Goal: Information Seeking & Learning: Find specific fact

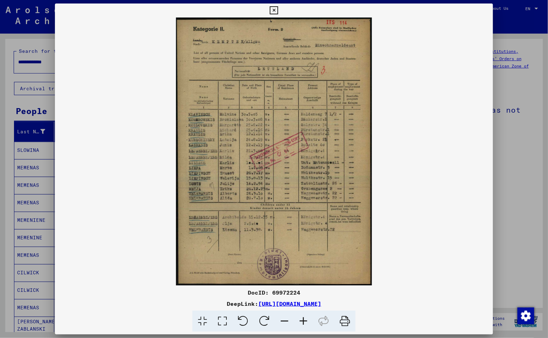
scroll to position [260, 0]
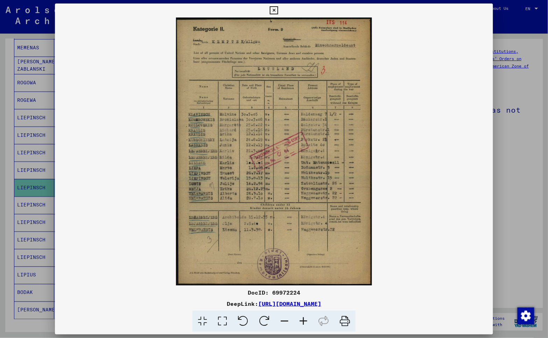
click at [237, 163] on img at bounding box center [274, 151] width 438 height 268
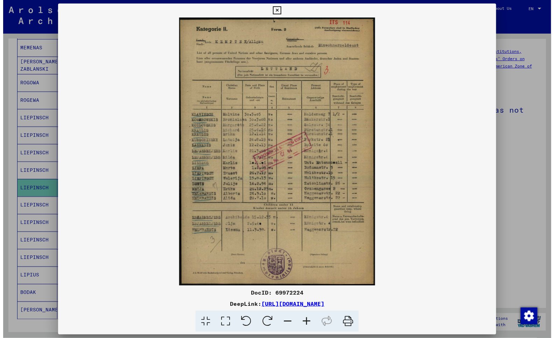
scroll to position [0, 0]
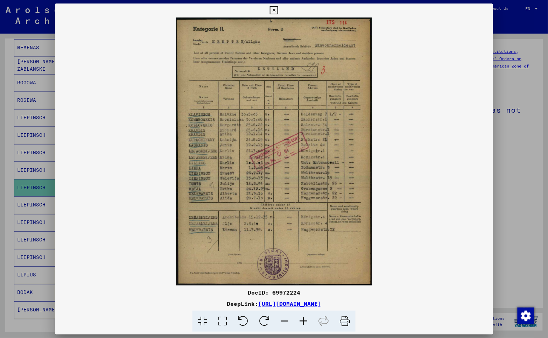
click at [118, 226] on img at bounding box center [274, 151] width 438 height 268
click at [10, 59] on div at bounding box center [274, 169] width 548 height 338
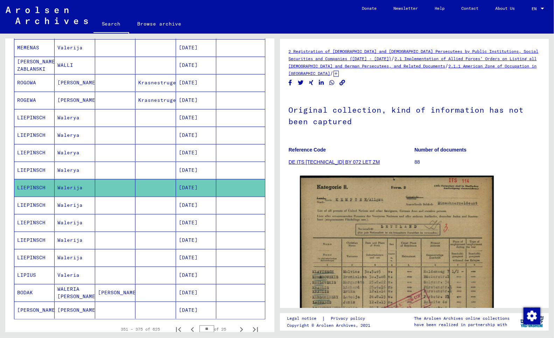
click at [29, 208] on mat-cell "LIEPINSCH" at bounding box center [34, 205] width 40 height 17
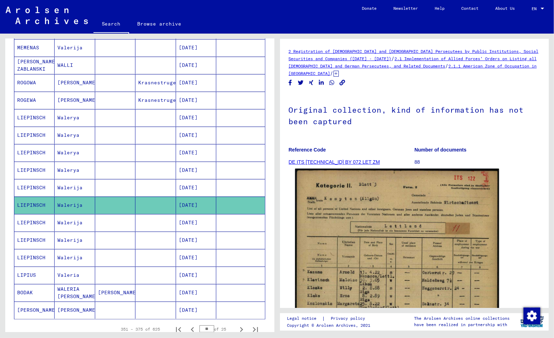
click at [396, 245] on img at bounding box center [397, 313] width 204 height 289
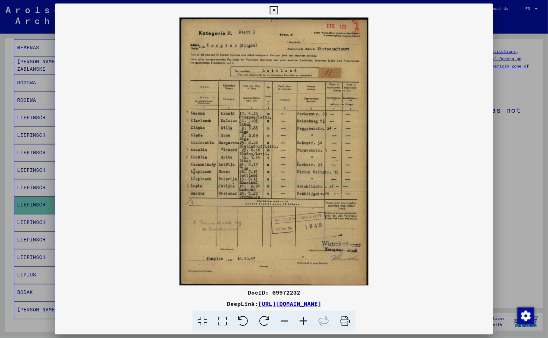
click at [272, 8] on icon at bounding box center [274, 10] width 8 height 8
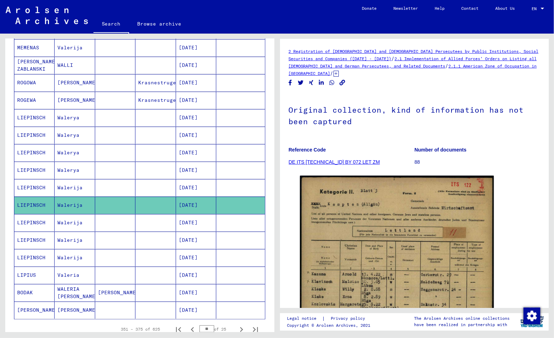
click at [26, 221] on mat-cell "LIEPINSCH" at bounding box center [34, 222] width 40 height 17
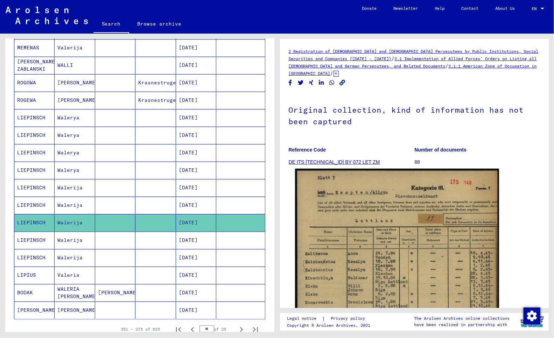
scroll to position [194, 0]
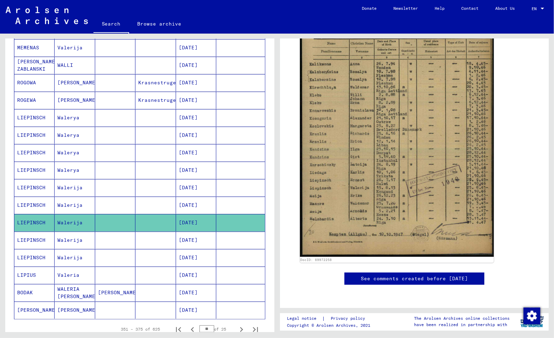
click at [31, 241] on mat-cell "LIEPINSCH" at bounding box center [34, 240] width 40 height 17
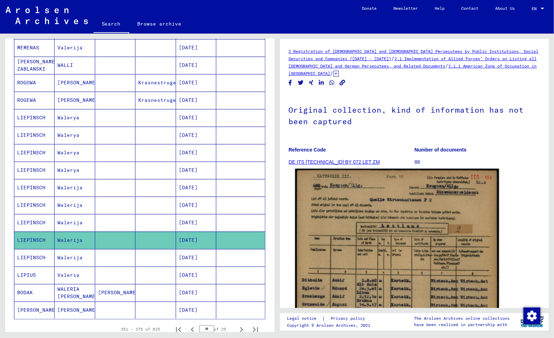
scroll to position [194, 0]
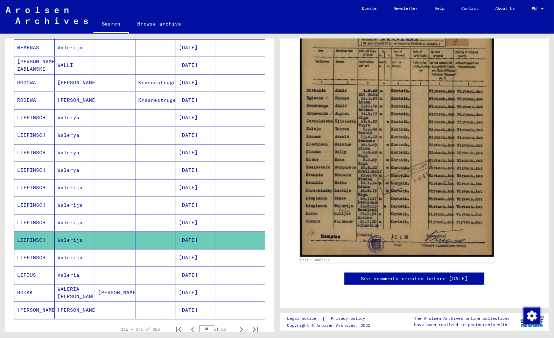
click at [31, 258] on mat-cell "LIEPINSCH" at bounding box center [34, 257] width 40 height 17
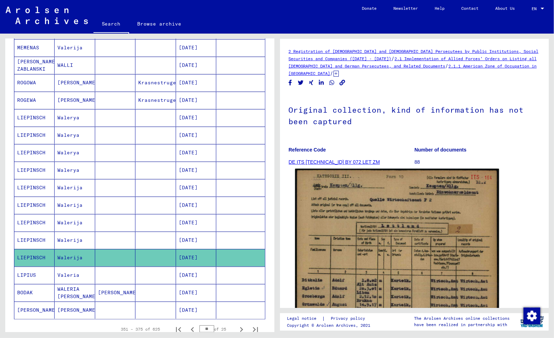
scroll to position [194, 0]
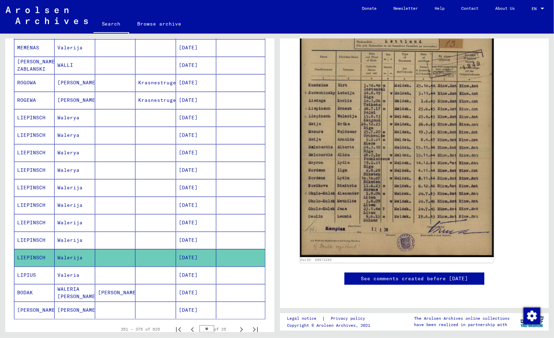
click at [22, 241] on mat-cell "LIEPINSCH" at bounding box center [34, 240] width 40 height 17
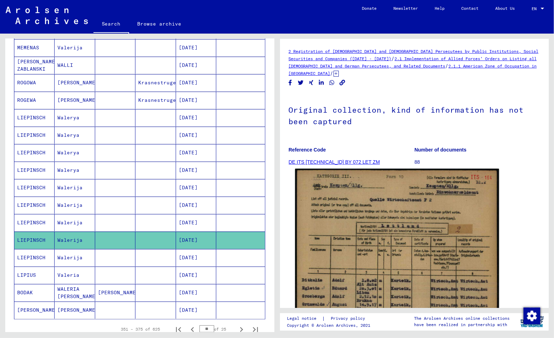
scroll to position [194, 0]
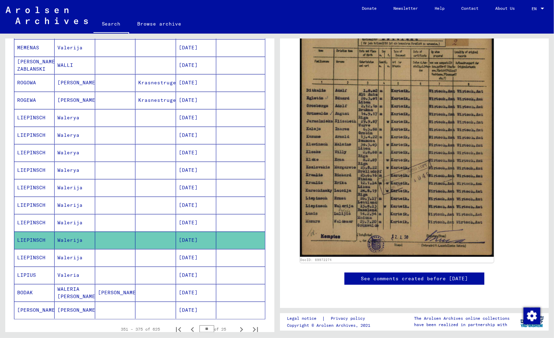
click at [30, 222] on mat-cell "LIEPINSCH" at bounding box center [34, 222] width 40 height 17
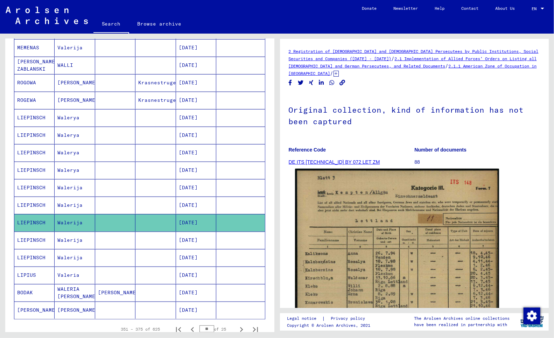
scroll to position [194, 0]
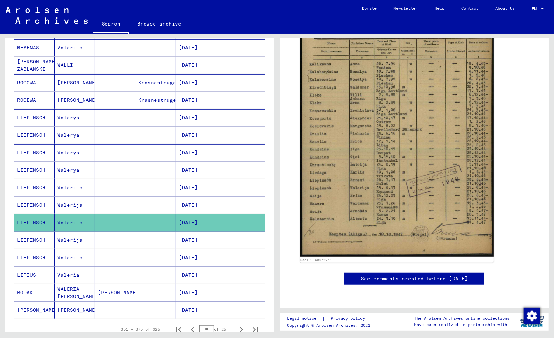
click at [26, 205] on mat-cell "LIEPINSCH" at bounding box center [34, 205] width 40 height 17
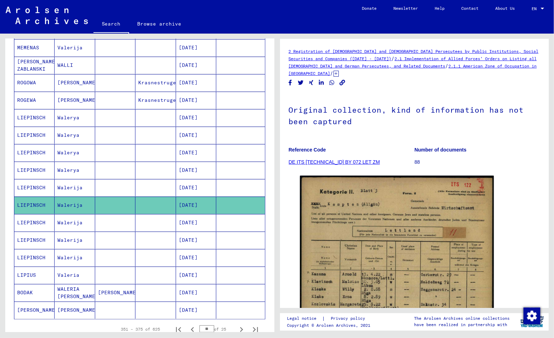
scroll to position [194, 0]
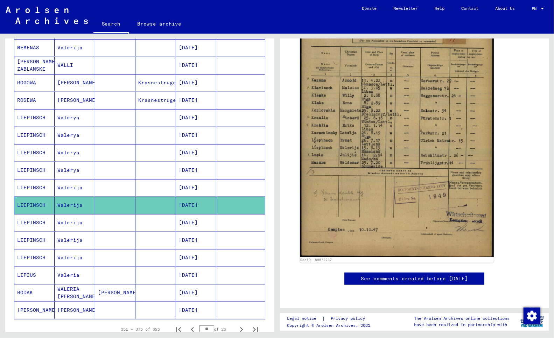
click at [25, 187] on mat-cell "LIEPINSCH" at bounding box center [34, 187] width 40 height 17
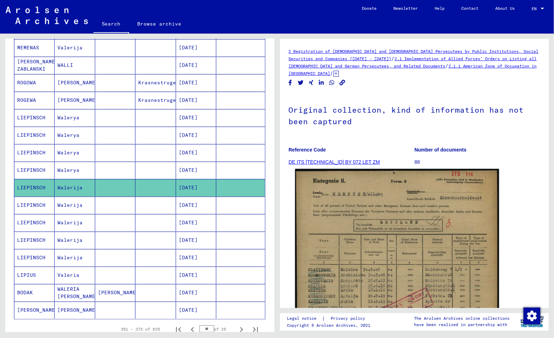
scroll to position [187, 0]
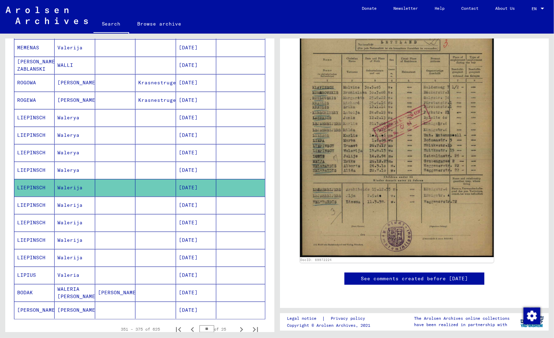
click at [26, 169] on mat-cell "LIEPINSCH" at bounding box center [34, 170] width 40 height 17
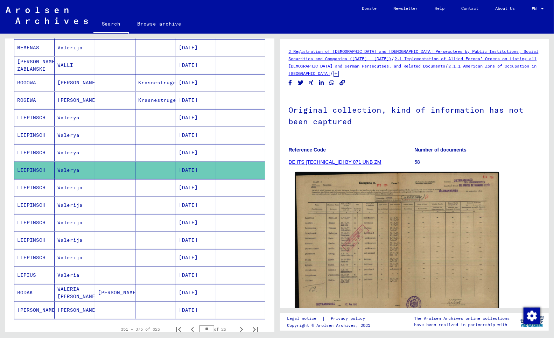
click at [366, 260] on img at bounding box center [397, 245] width 204 height 146
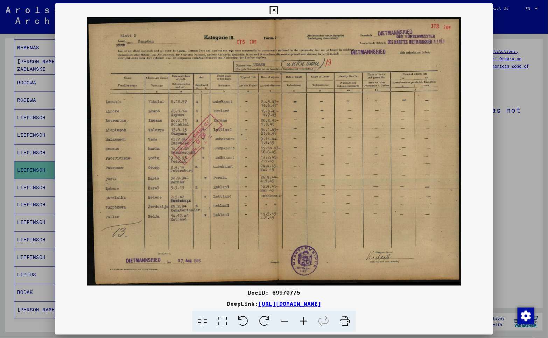
click at [274, 7] on icon at bounding box center [274, 10] width 8 height 8
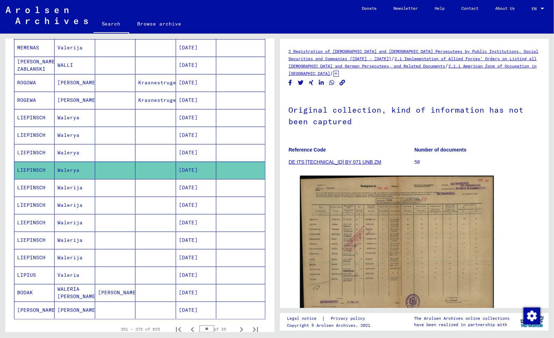
click at [25, 152] on mat-cell "LIEPINSCH" at bounding box center [34, 152] width 40 height 17
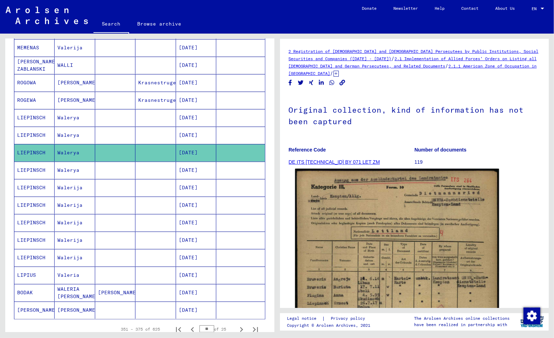
scroll to position [194, 0]
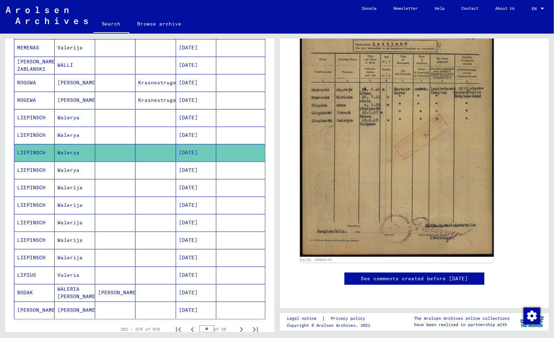
click at [32, 135] on mat-cell "LIEPINSCH" at bounding box center [34, 135] width 40 height 17
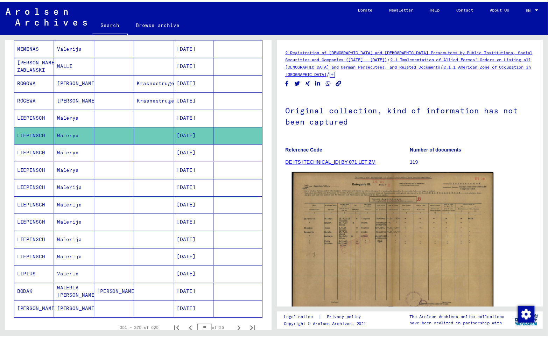
scroll to position [64, 0]
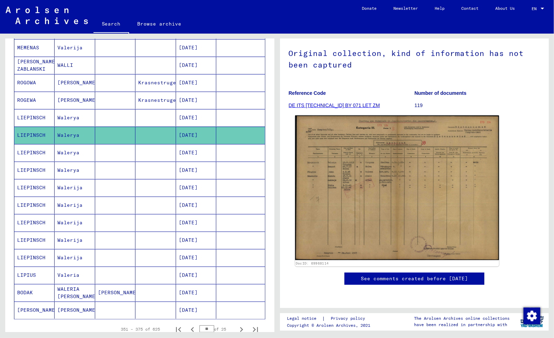
click at [358, 234] on img at bounding box center [397, 187] width 204 height 145
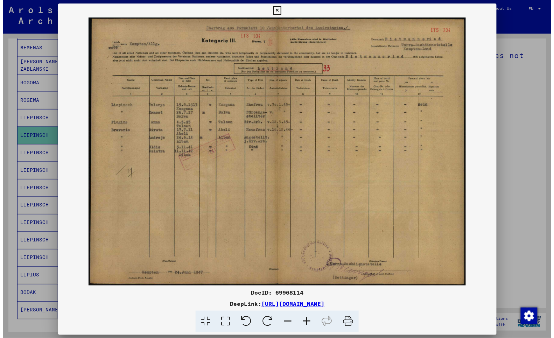
scroll to position [62, 0]
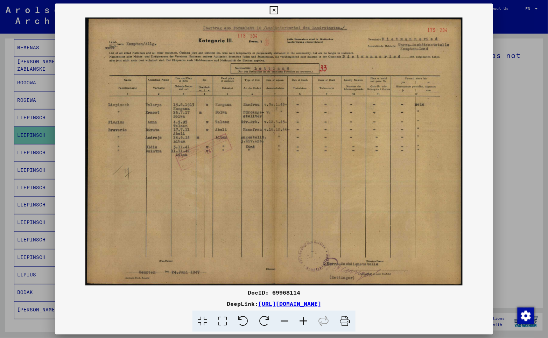
click at [499, 147] on div at bounding box center [274, 169] width 548 height 338
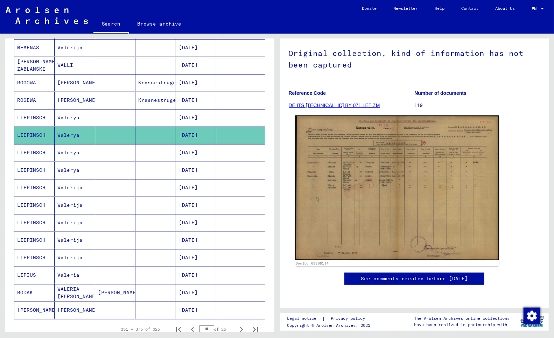
scroll to position [64, 0]
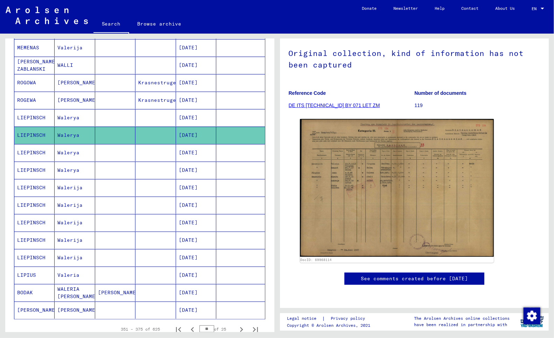
click at [35, 117] on mat-cell "LIEPINSCH" at bounding box center [34, 117] width 40 height 17
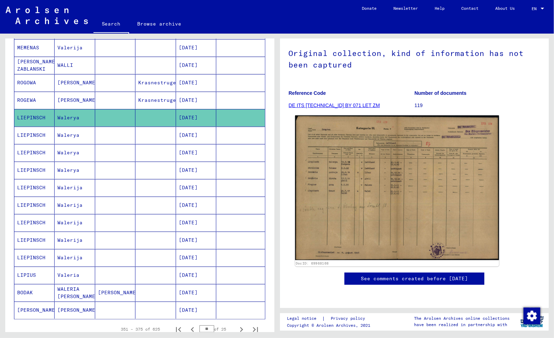
click at [314, 187] on img at bounding box center [397, 187] width 204 height 145
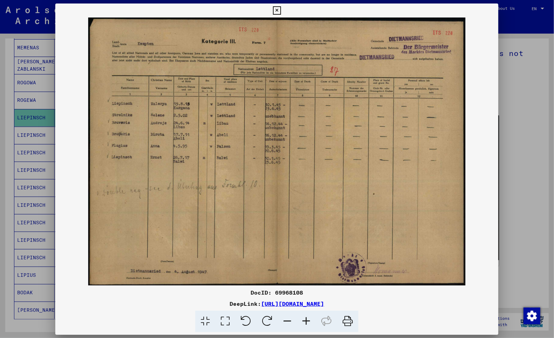
scroll to position [62, 0]
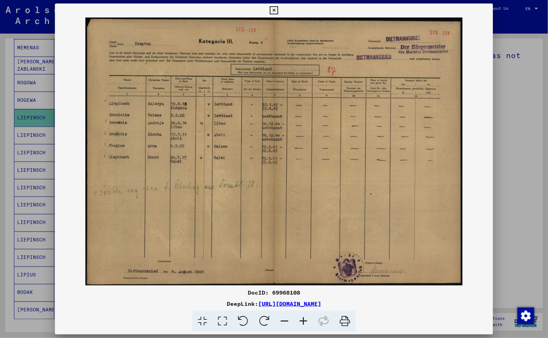
click at [506, 91] on div at bounding box center [274, 169] width 548 height 338
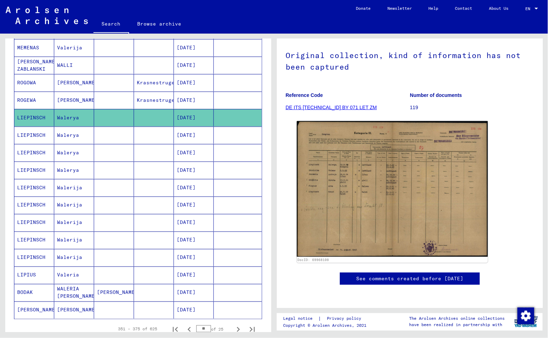
scroll to position [64, 0]
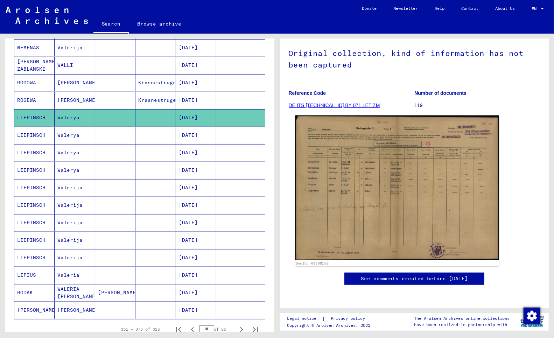
click at [405, 164] on img at bounding box center [397, 187] width 204 height 145
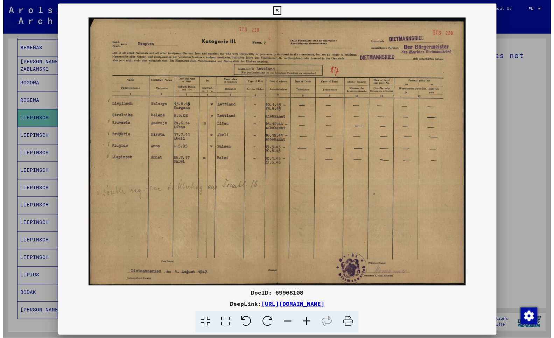
scroll to position [62, 0]
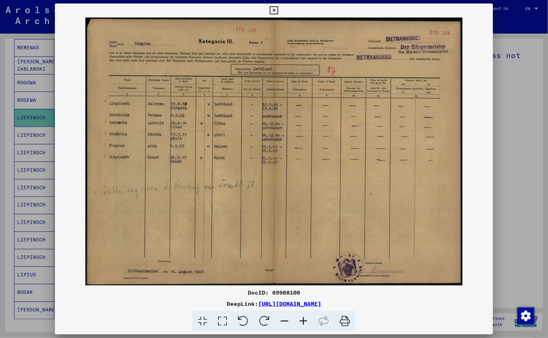
click at [506, 76] on div at bounding box center [274, 169] width 548 height 338
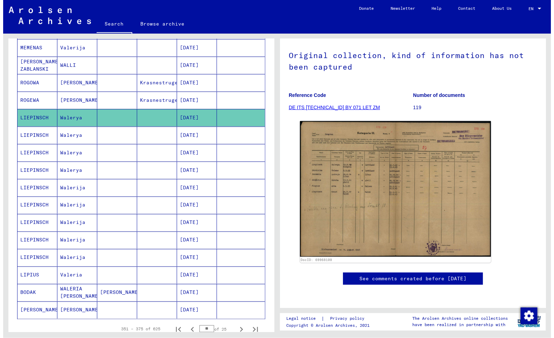
scroll to position [64, 0]
